Goal: Information Seeking & Learning: Learn about a topic

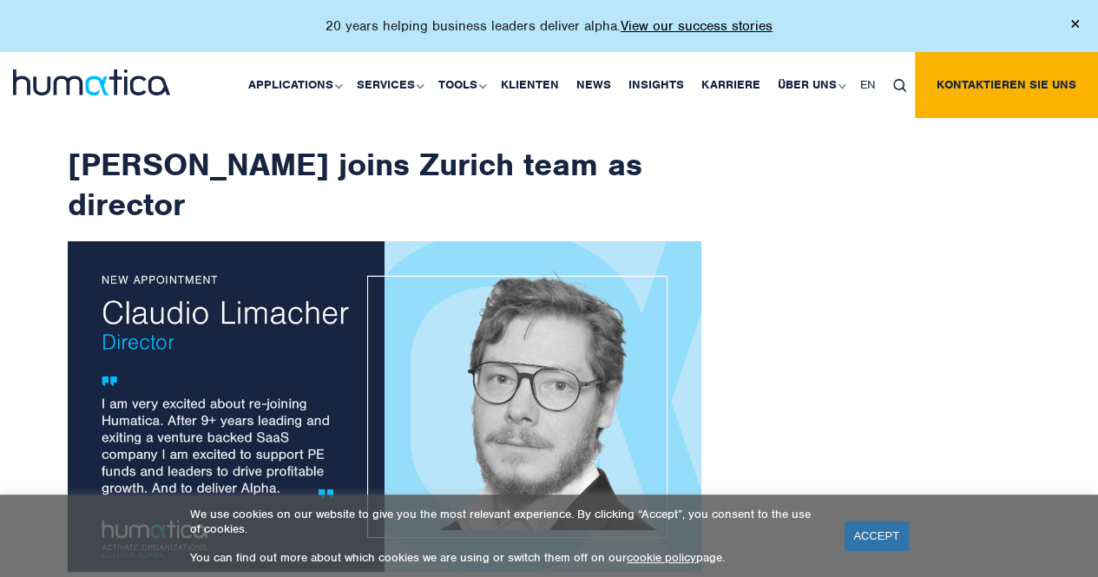
scroll to position [24, 0]
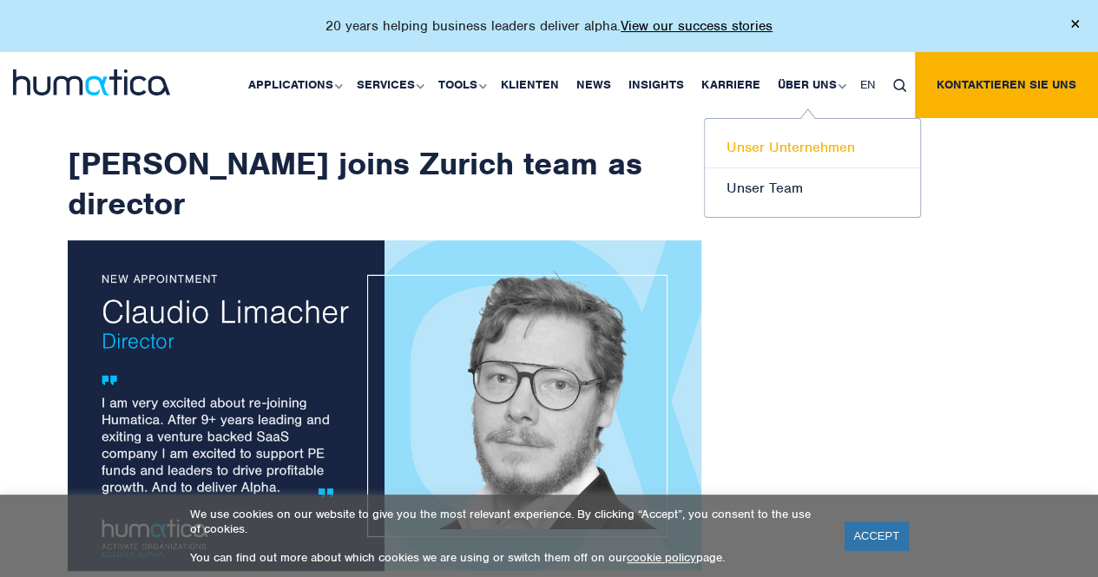
click at [793, 142] on link "Unser Unternehmen" at bounding box center [812, 148] width 215 height 41
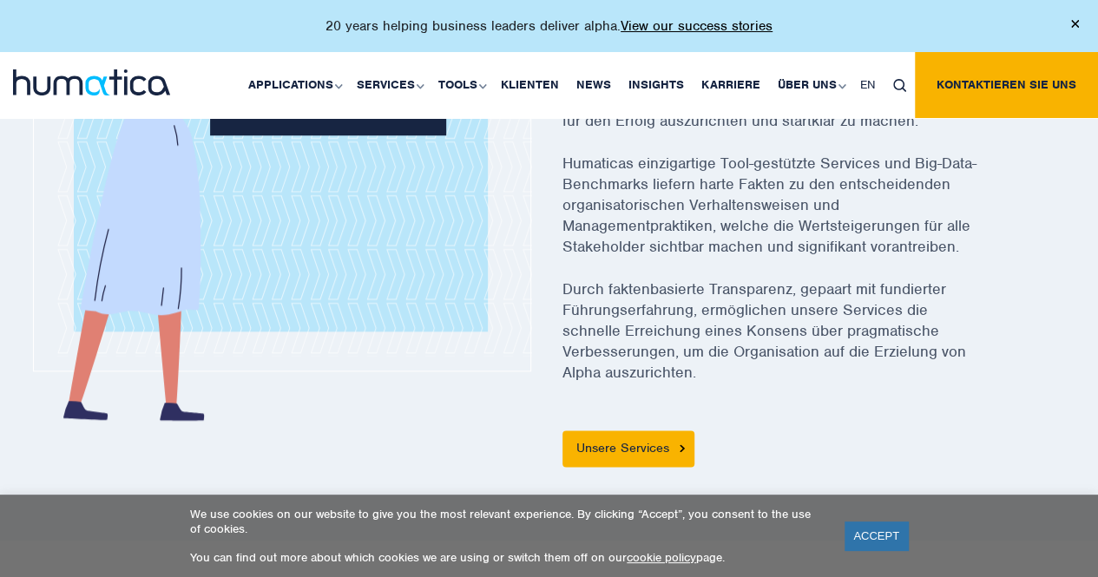
scroll to position [823, 0]
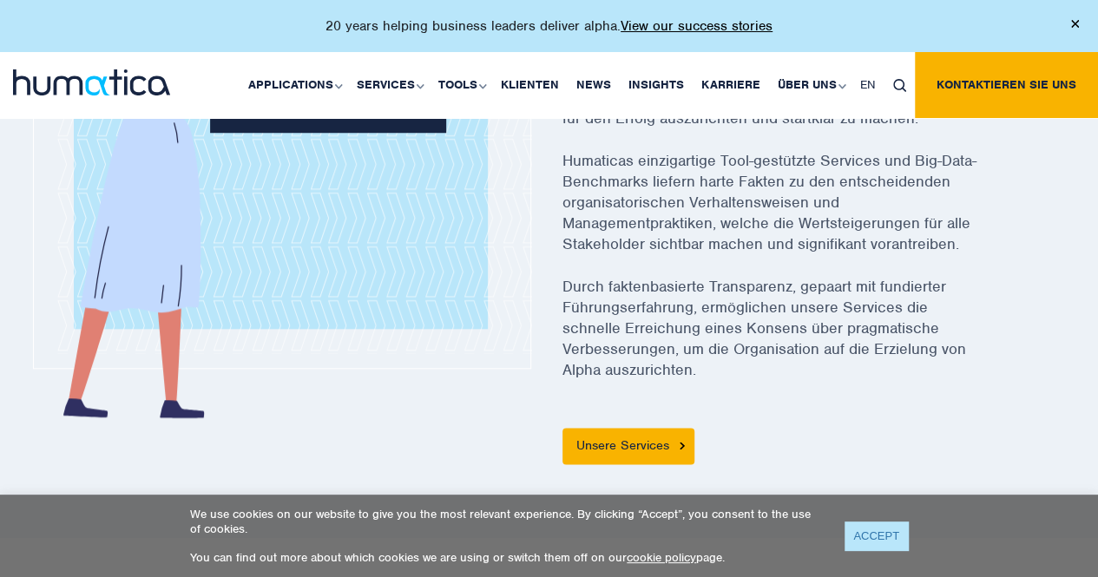
click at [872, 530] on link "ACCEPT" at bounding box center [876, 536] width 63 height 29
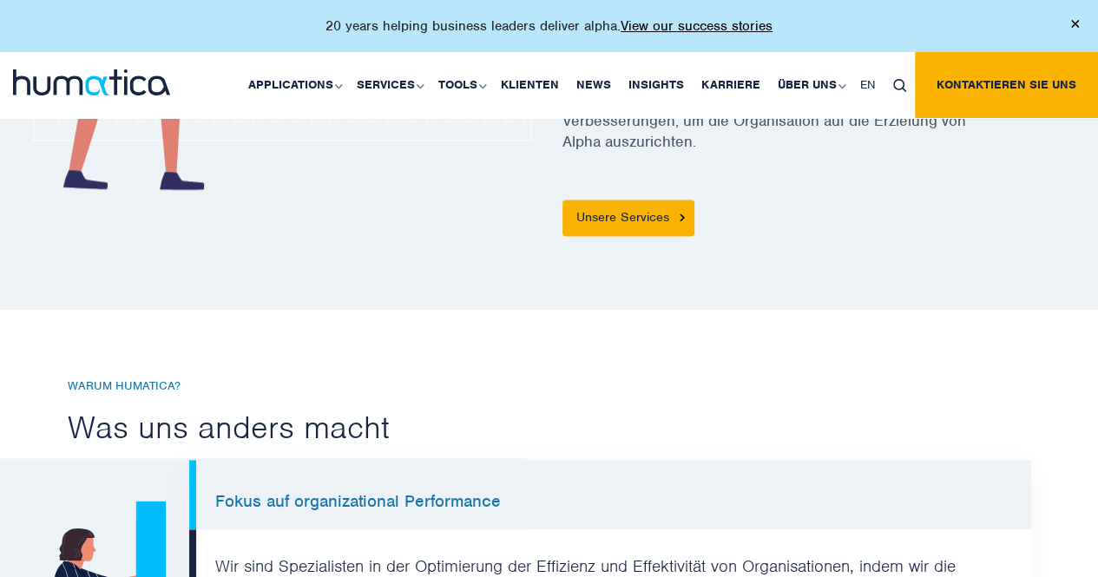
scroll to position [1053, 0]
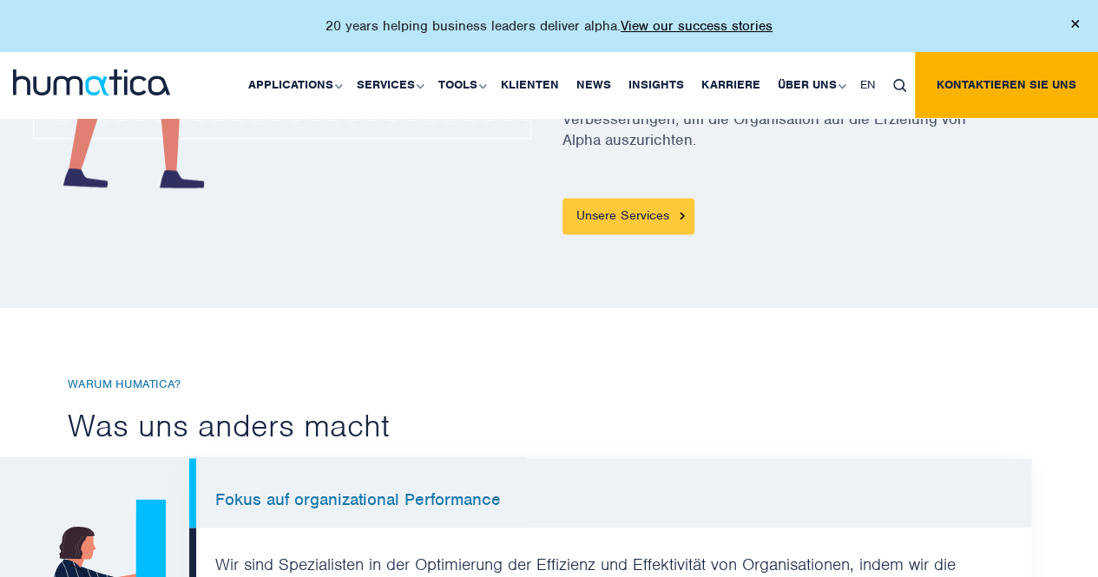
click at [589, 214] on link "Unsere Services" at bounding box center [629, 216] width 132 height 36
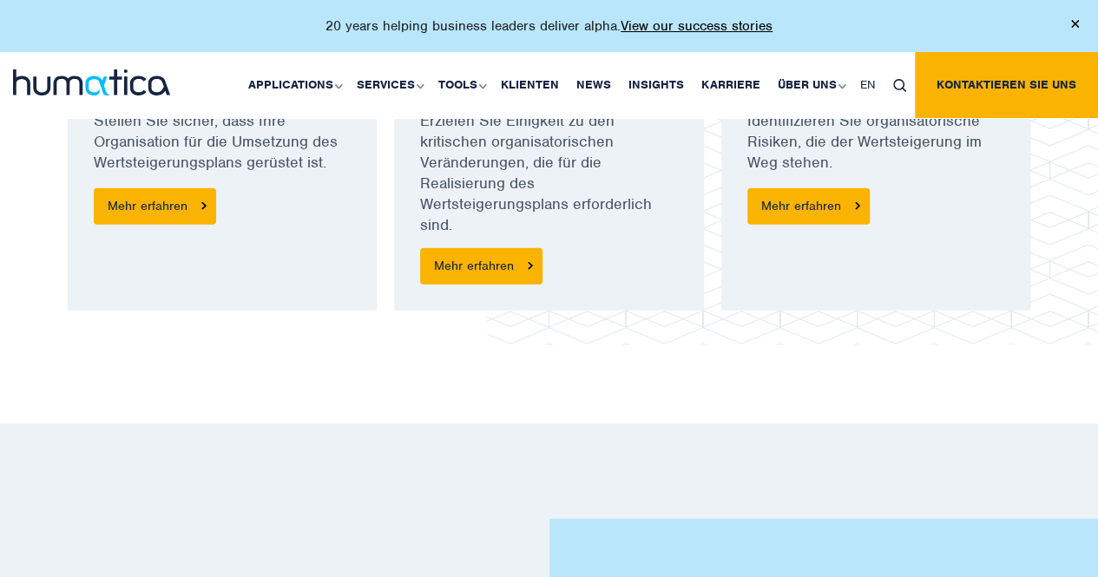
scroll to position [1494, 0]
